Goal: Information Seeking & Learning: Learn about a topic

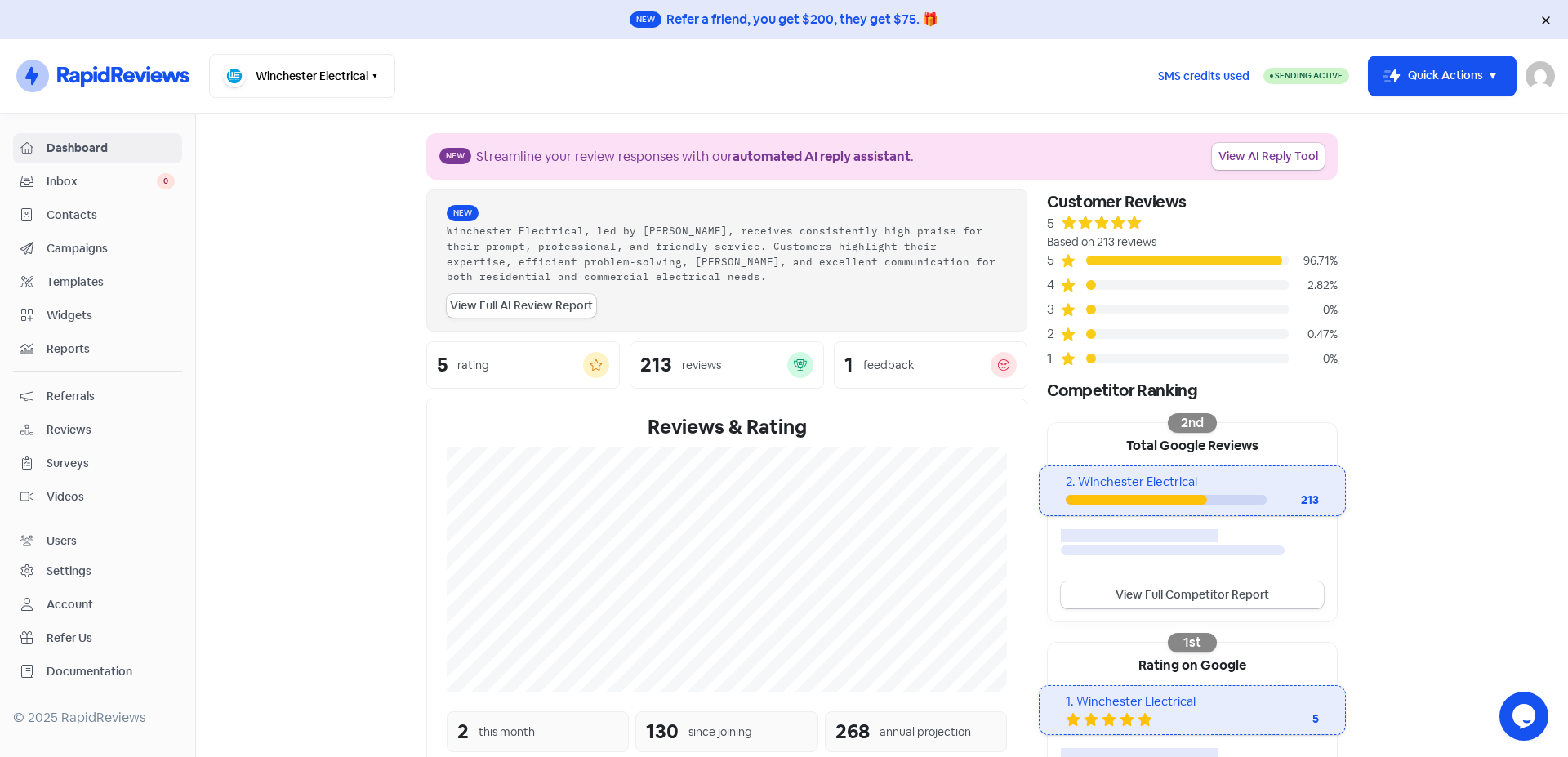
click at [78, 346] on span "Reports" at bounding box center [110, 349] width 128 height 17
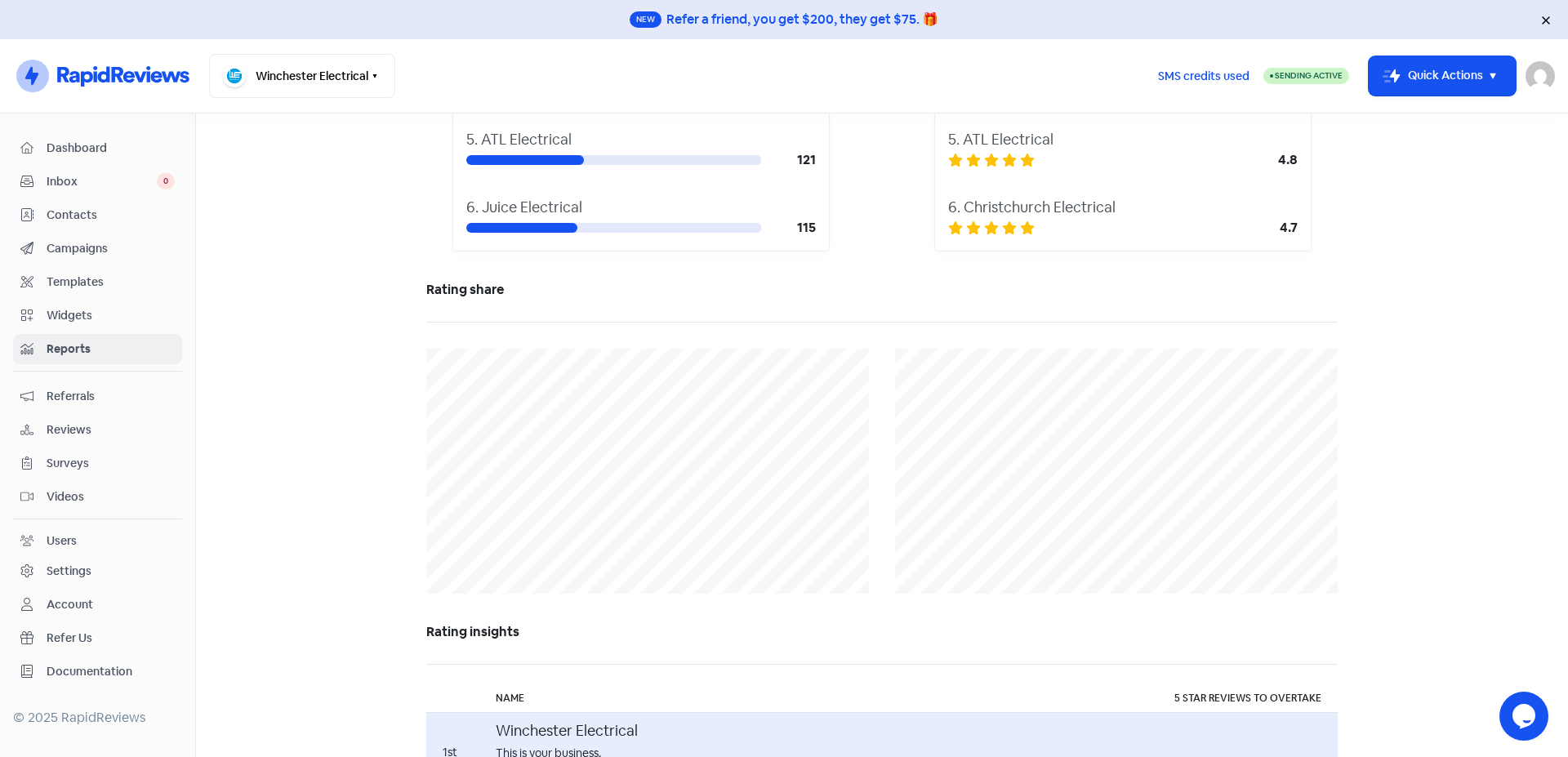
scroll to position [298, 0]
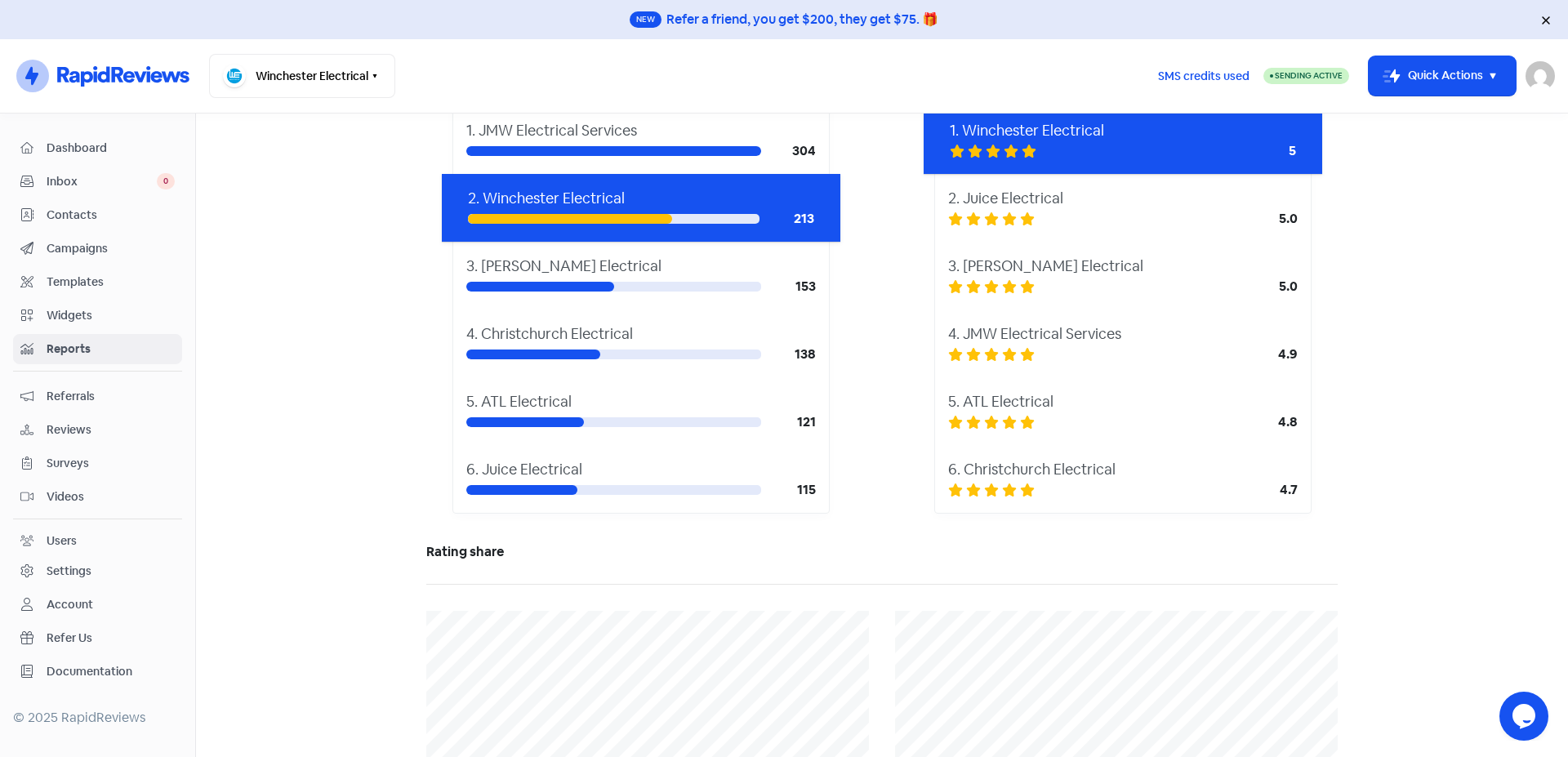
click at [801, 287] on div "153" at bounding box center [788, 286] width 55 height 20
click at [850, 374] on div "2nd Total Google Reviews 1. JMW Electrical Services 304 2. Winchester Electrica…" at bounding box center [881, 273] width 911 height 532
